Goal: Check status: Check status

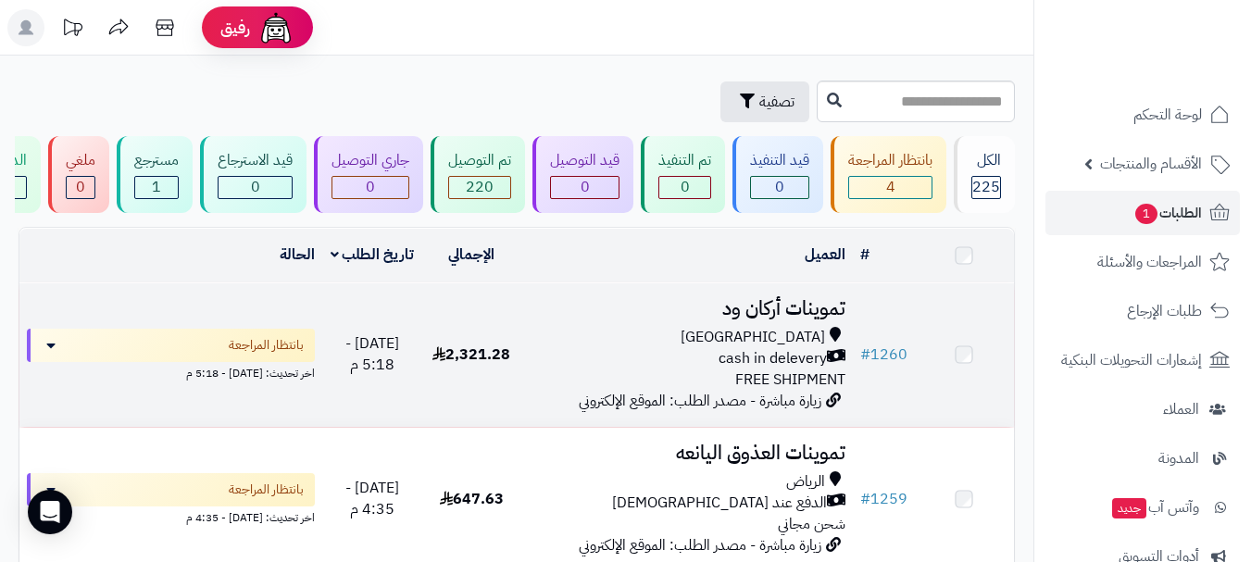
scroll to position [185, 0]
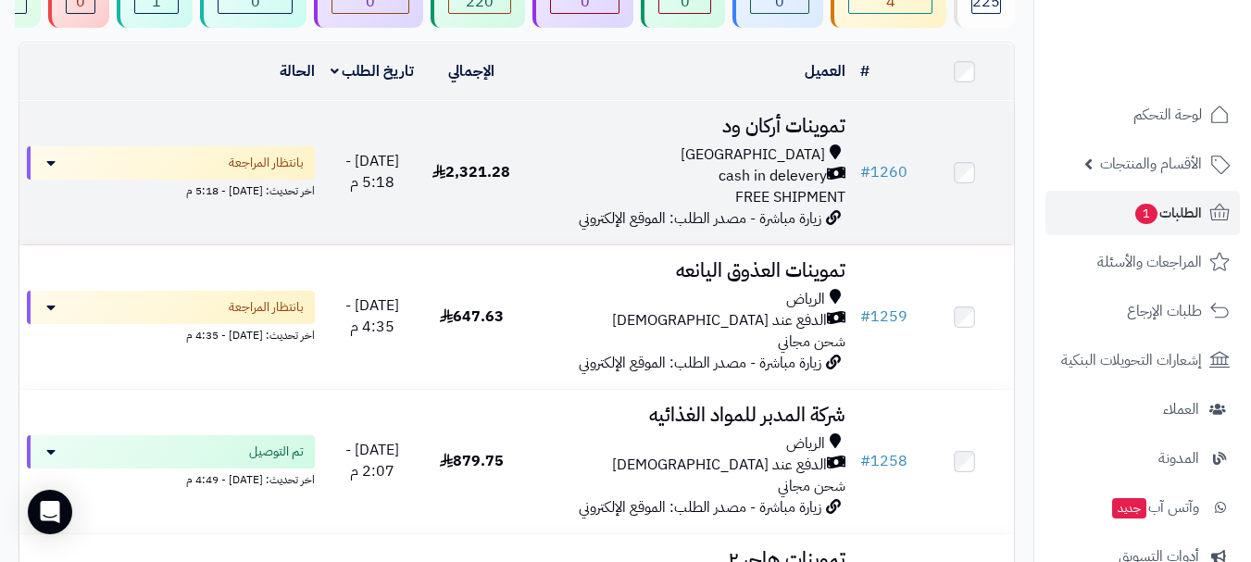
click at [869, 227] on td "# 1260" at bounding box center [884, 173] width 62 height 144
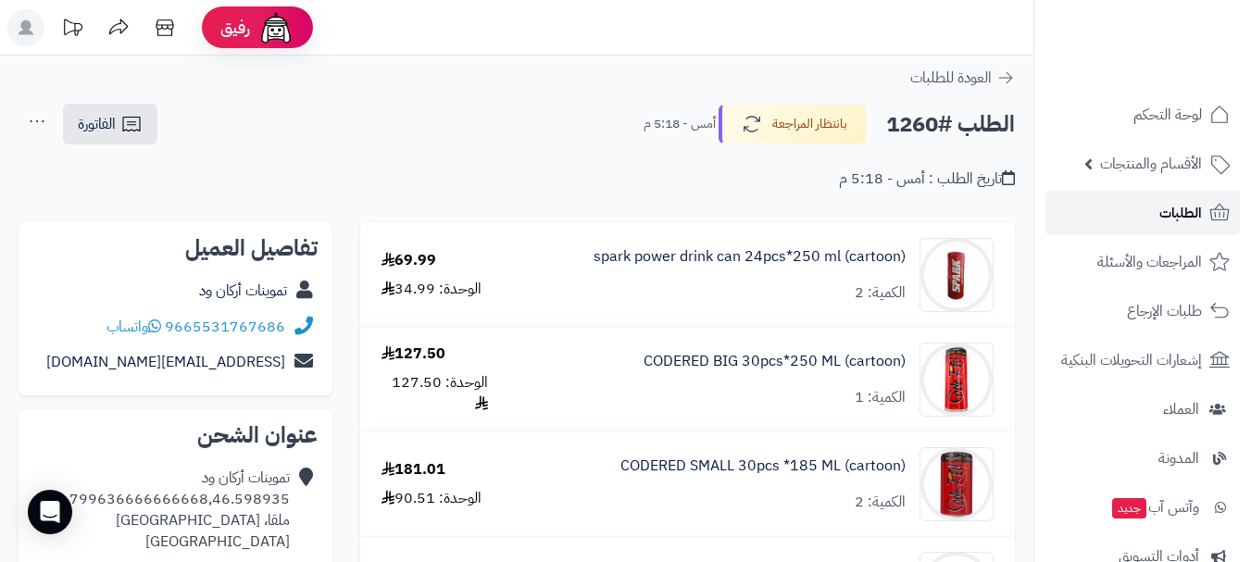
click at [1200, 216] on span "الطلبات" at bounding box center [1181, 213] width 43 height 26
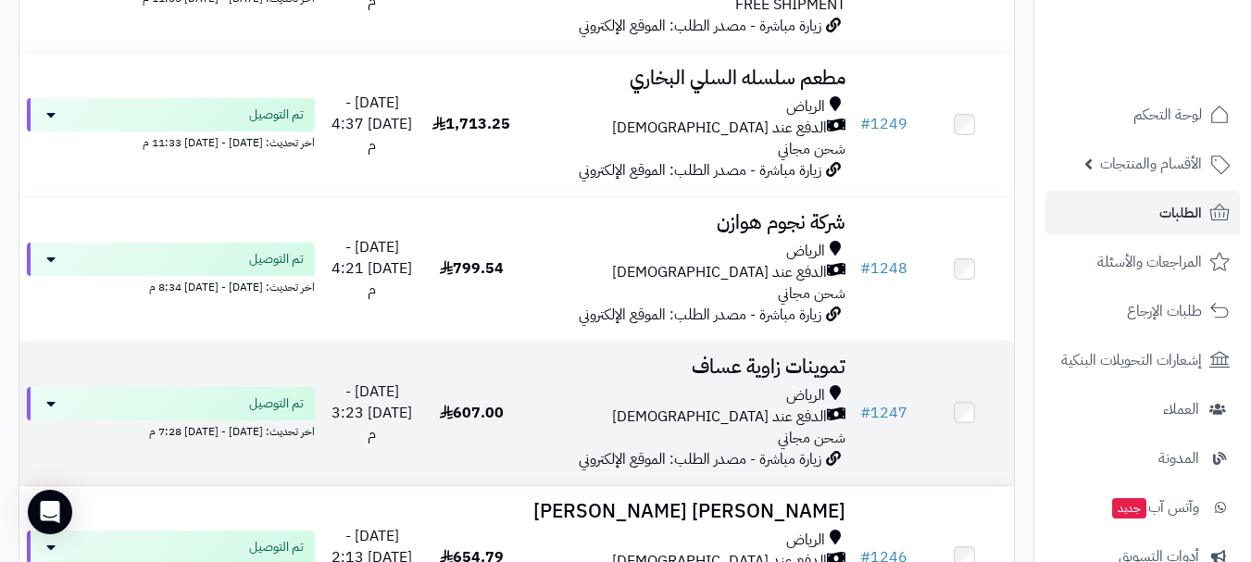
scroll to position [3242, 0]
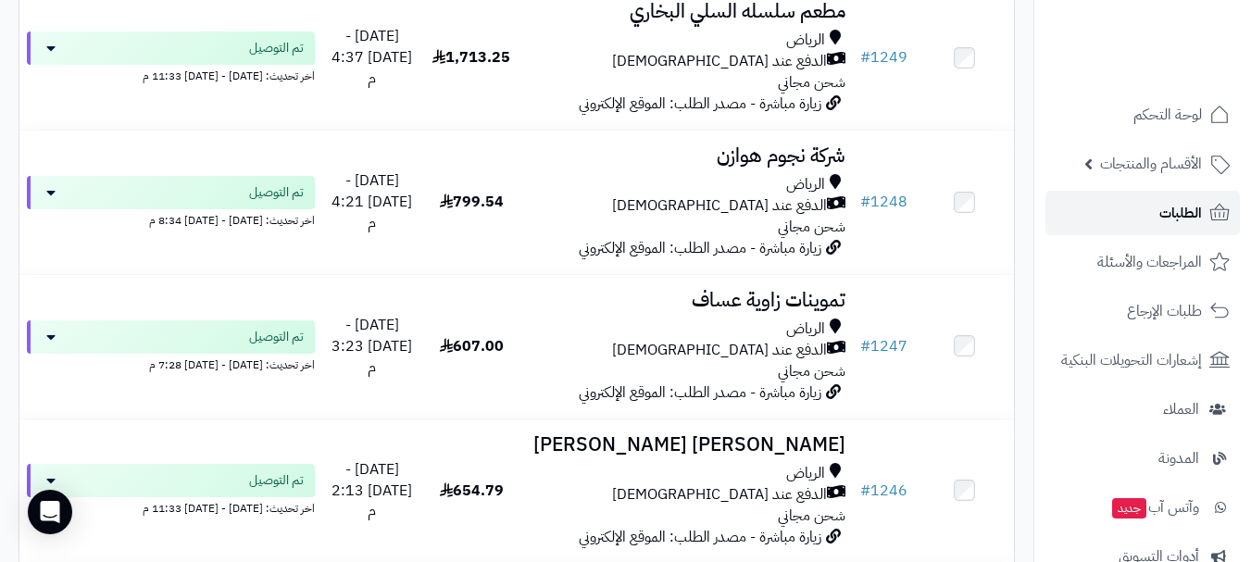
click at [1150, 222] on link "الطلبات" at bounding box center [1143, 213] width 195 height 44
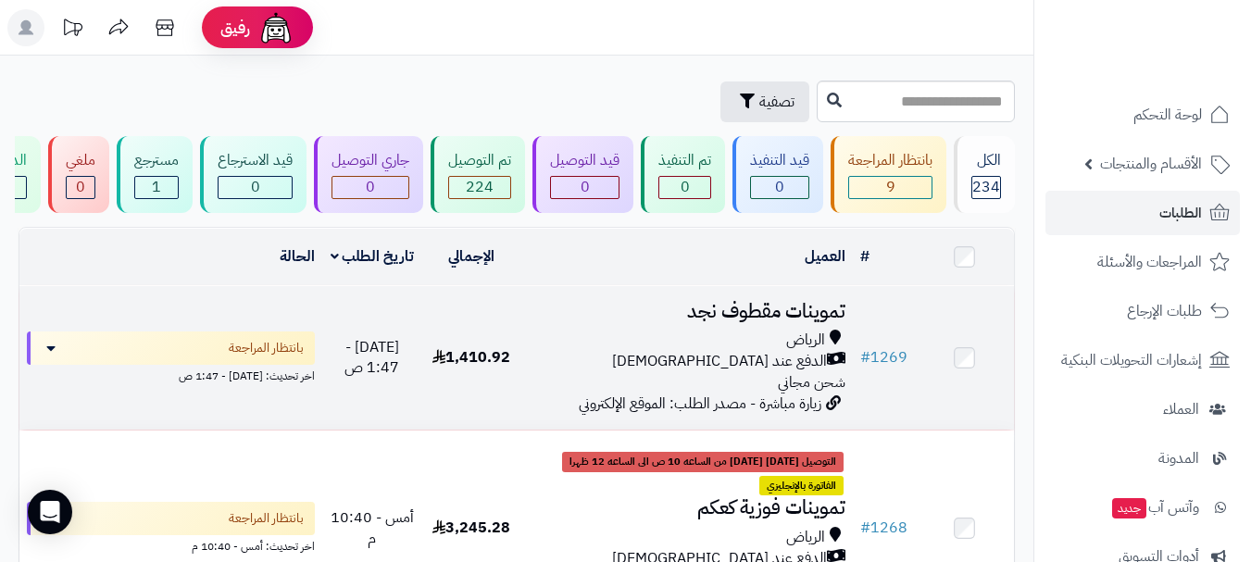
scroll to position [93, 0]
